Goal: Task Accomplishment & Management: Complete application form

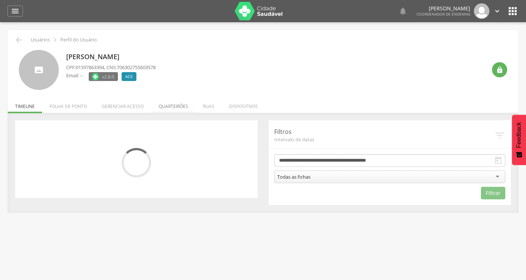
click at [177, 105] on li "Quarteirões" at bounding box center [173, 104] width 44 height 17
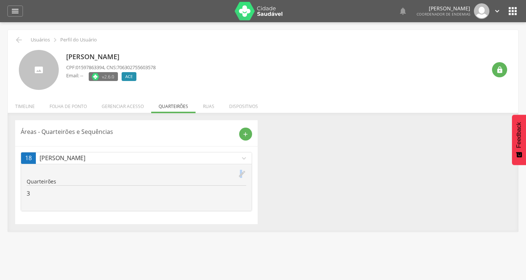
click at [241, 176] on icon "edit" at bounding box center [242, 174] width 8 height 8
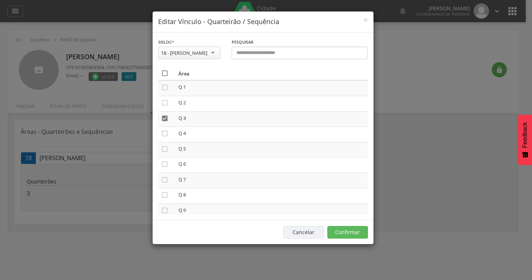
click at [163, 71] on icon "" at bounding box center [164, 72] width 7 height 7
click at [163, 71] on icon "" at bounding box center [164, 72] width 7 height 7
click at [354, 229] on button "Confirmar" at bounding box center [347, 232] width 41 height 13
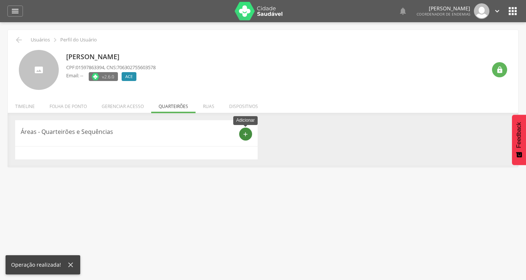
click at [249, 137] on div "add" at bounding box center [245, 133] width 13 height 13
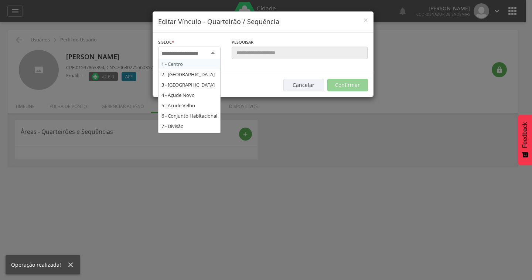
click at [212, 49] on div at bounding box center [189, 53] width 62 height 13
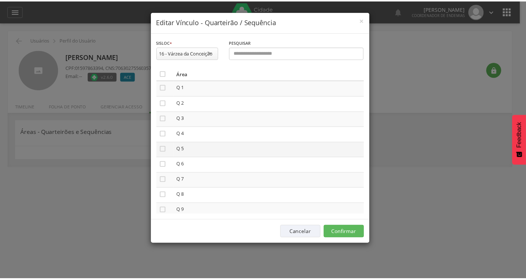
scroll to position [148, 0]
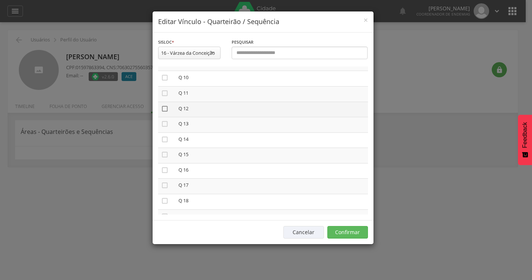
click at [163, 110] on icon "" at bounding box center [164, 108] width 7 height 7
click at [166, 125] on icon "" at bounding box center [164, 123] width 7 height 7
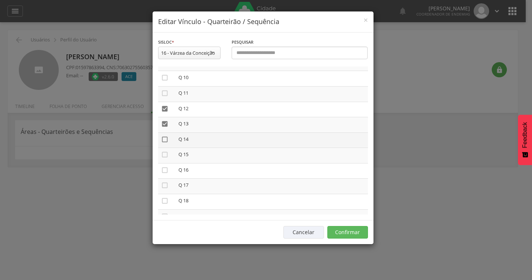
click at [165, 137] on icon "" at bounding box center [164, 139] width 7 height 7
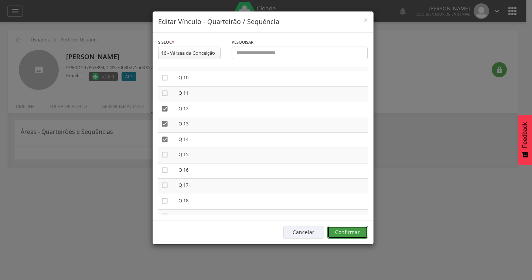
click at [343, 234] on button "Confirmar" at bounding box center [347, 232] width 41 height 13
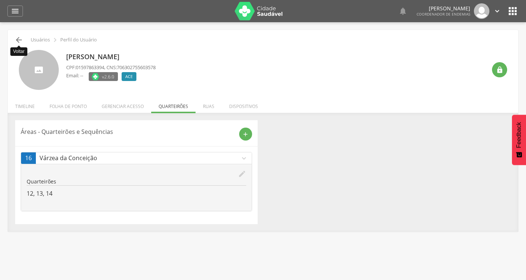
click at [19, 41] on icon "" at bounding box center [18, 39] width 9 height 9
